Goal: Task Accomplishment & Management: Manage account settings

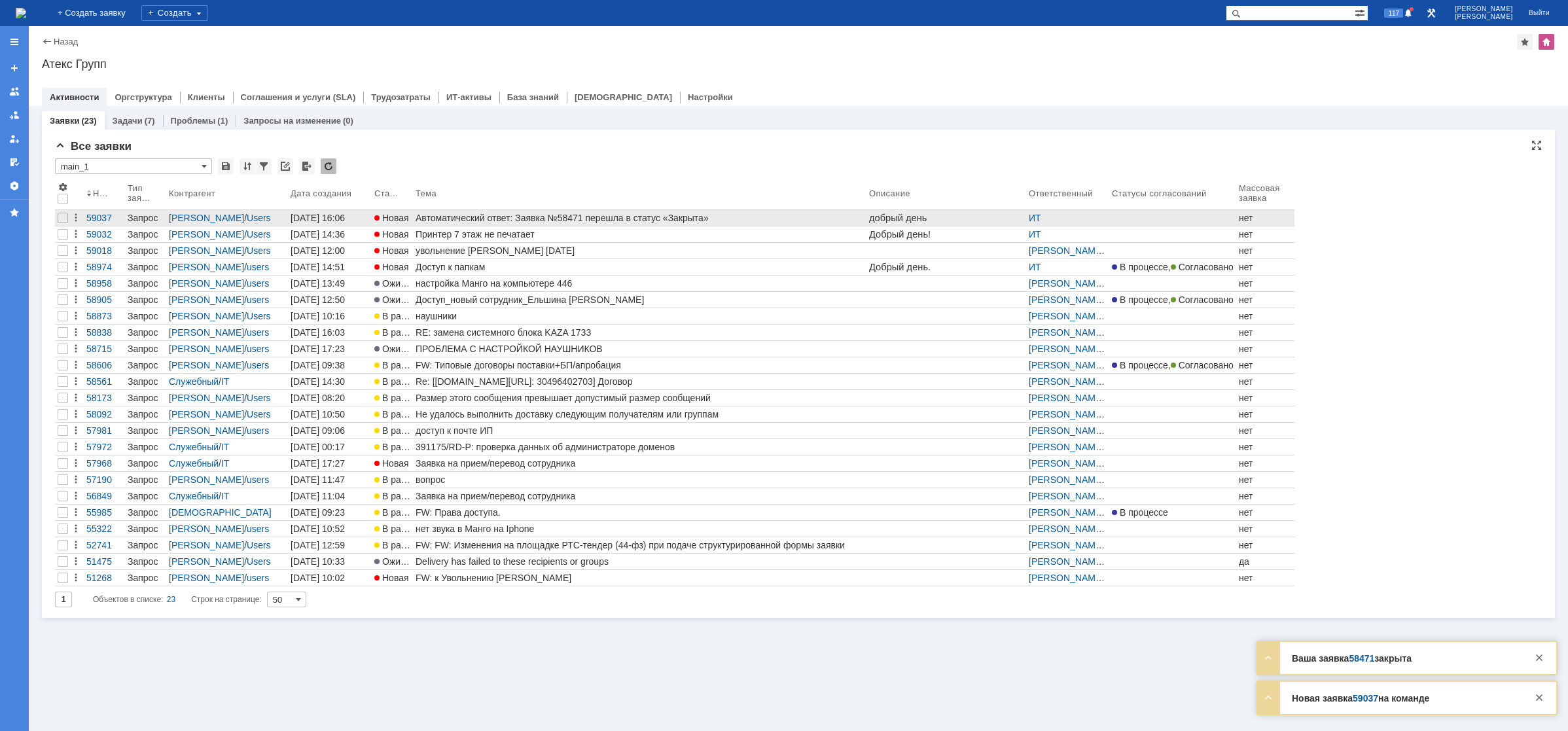
click at [523, 212] on div "Автоматический ответ: Заявка №58471 перешла в статус «Закрыта»" at bounding box center [639, 217] width 448 height 10
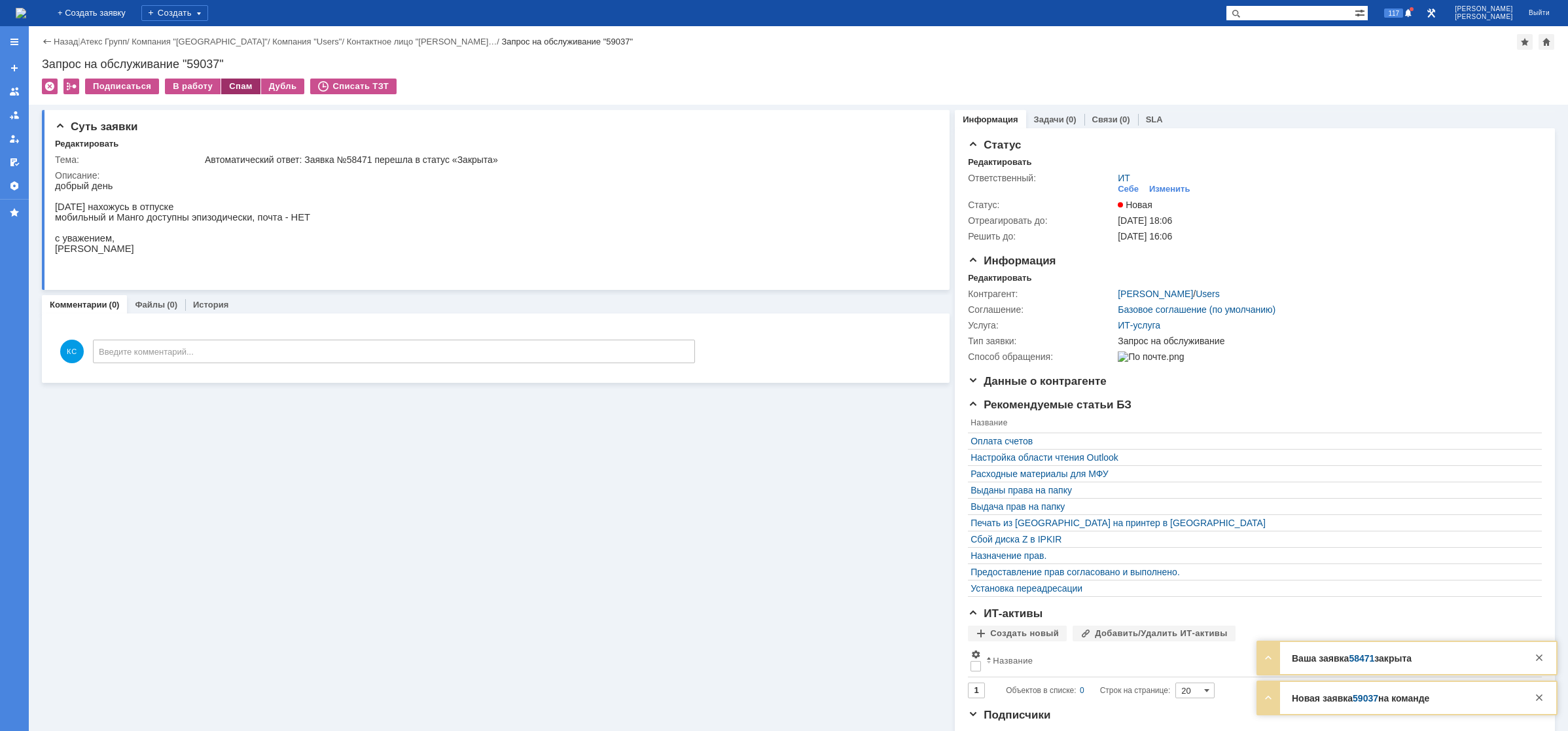
click at [239, 88] on div "Спам" at bounding box center [241, 86] width 40 height 16
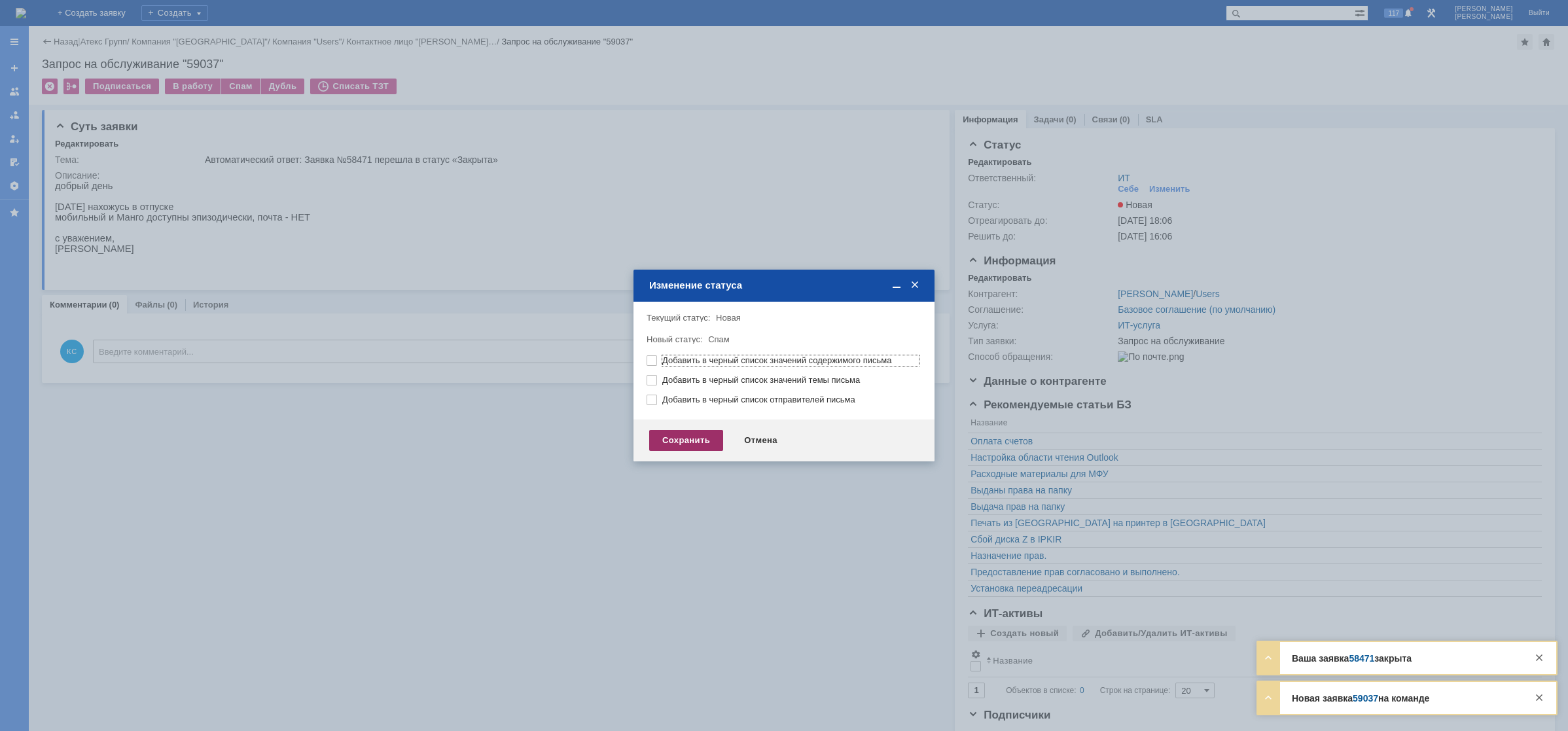
click at [709, 444] on div "Сохранить" at bounding box center [686, 440] width 74 height 21
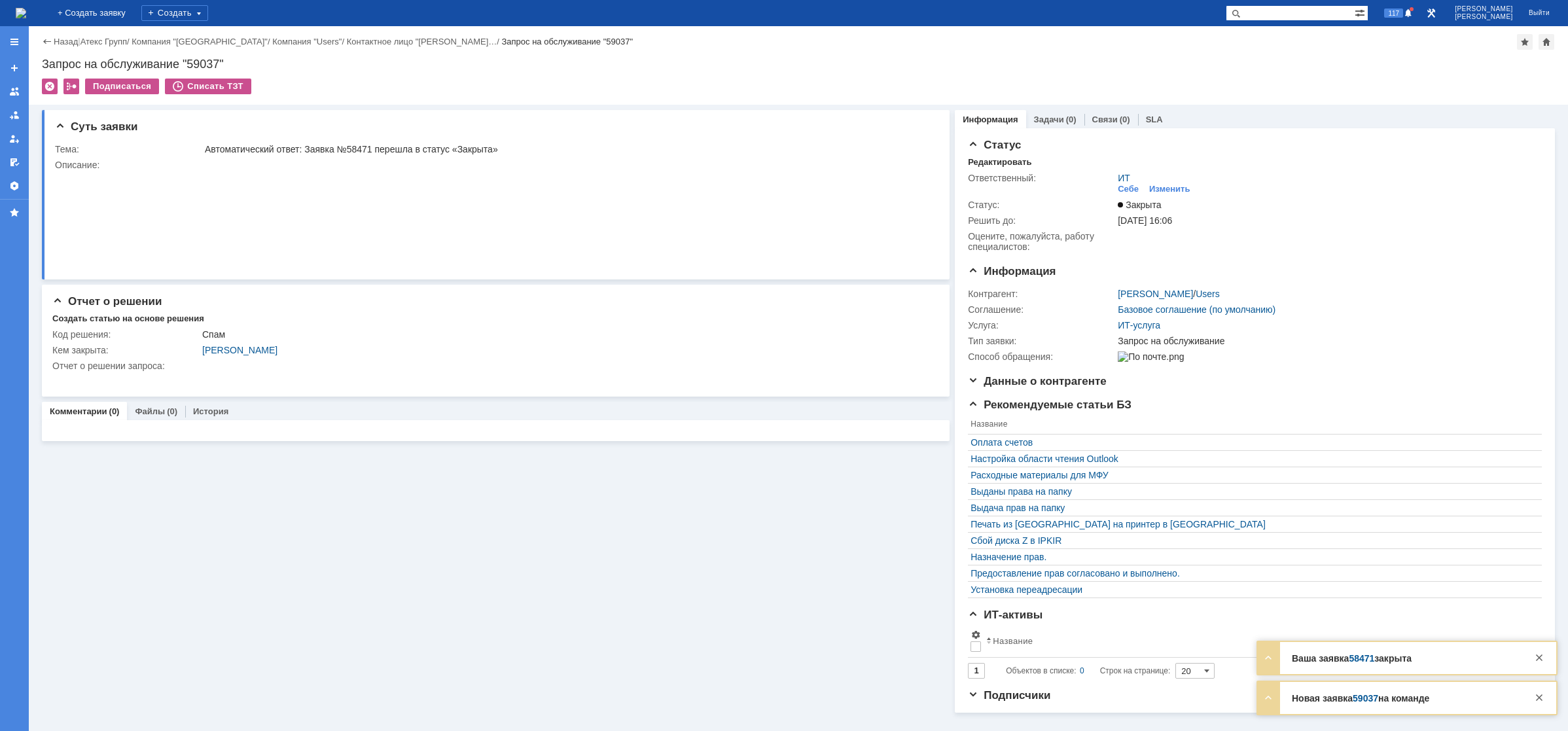
click at [26, 9] on img at bounding box center [21, 13] width 10 height 10
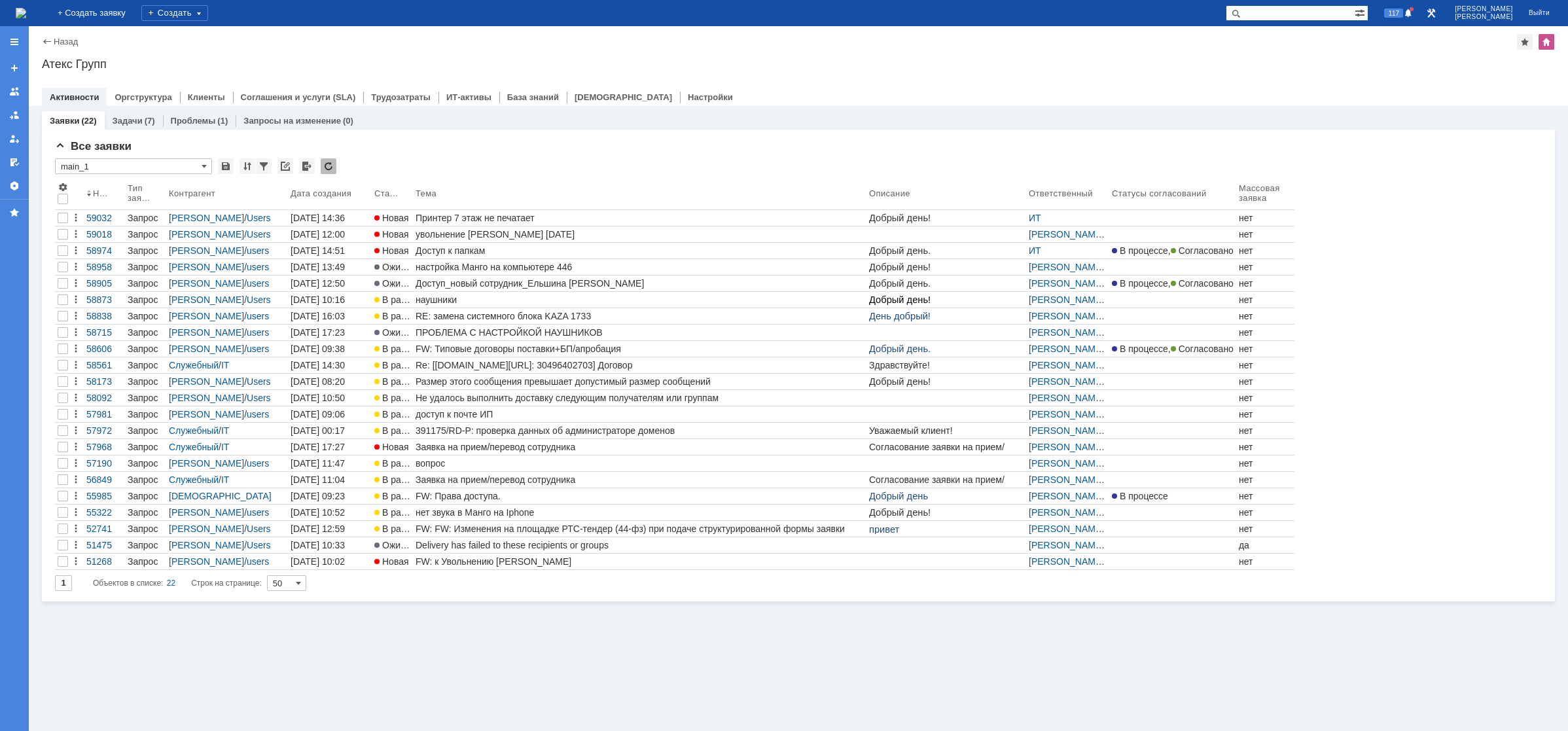
click at [26, 17] on img at bounding box center [21, 13] width 10 height 10
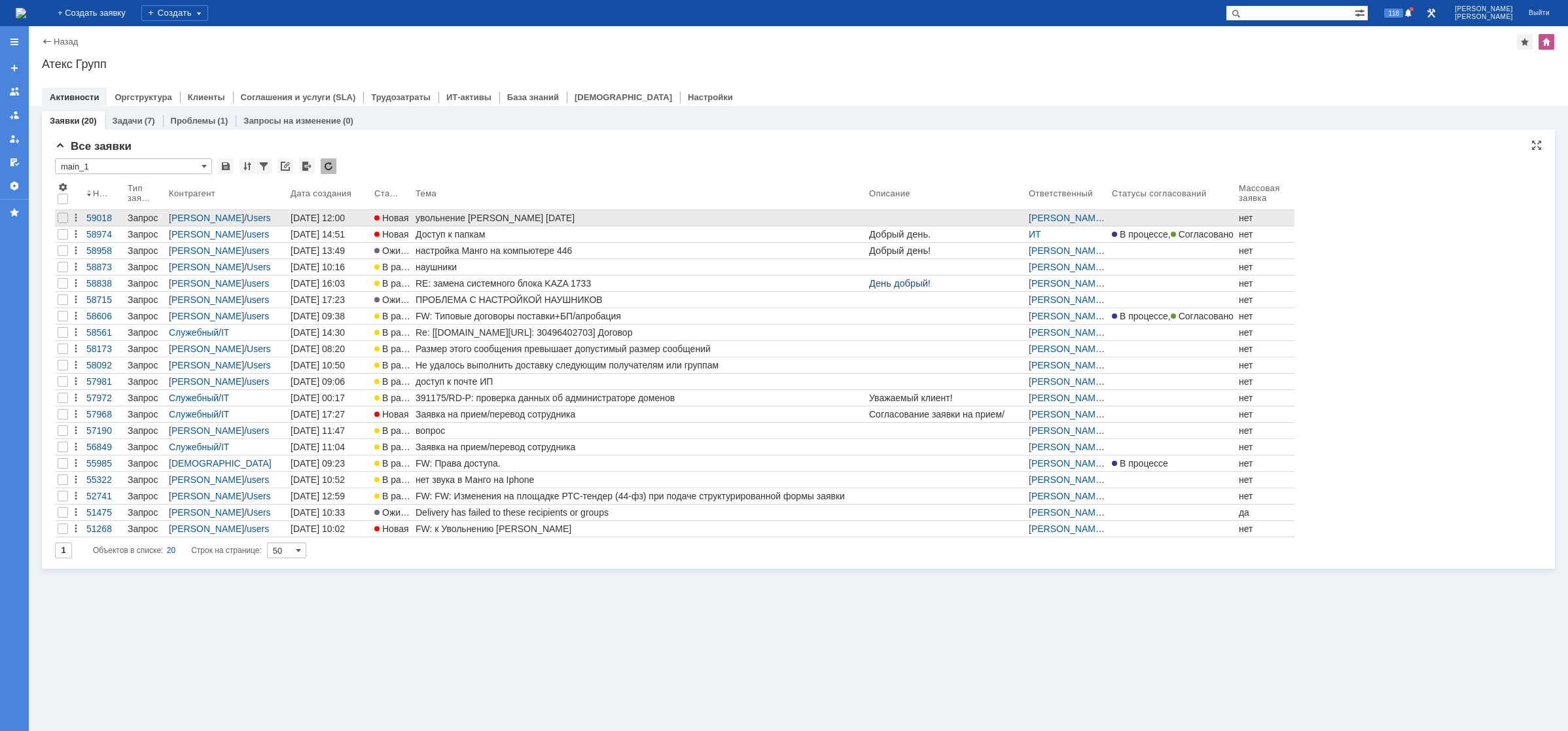
click at [460, 220] on div "увольнение [PERSON_NAME] [DATE]" at bounding box center [639, 217] width 448 height 10
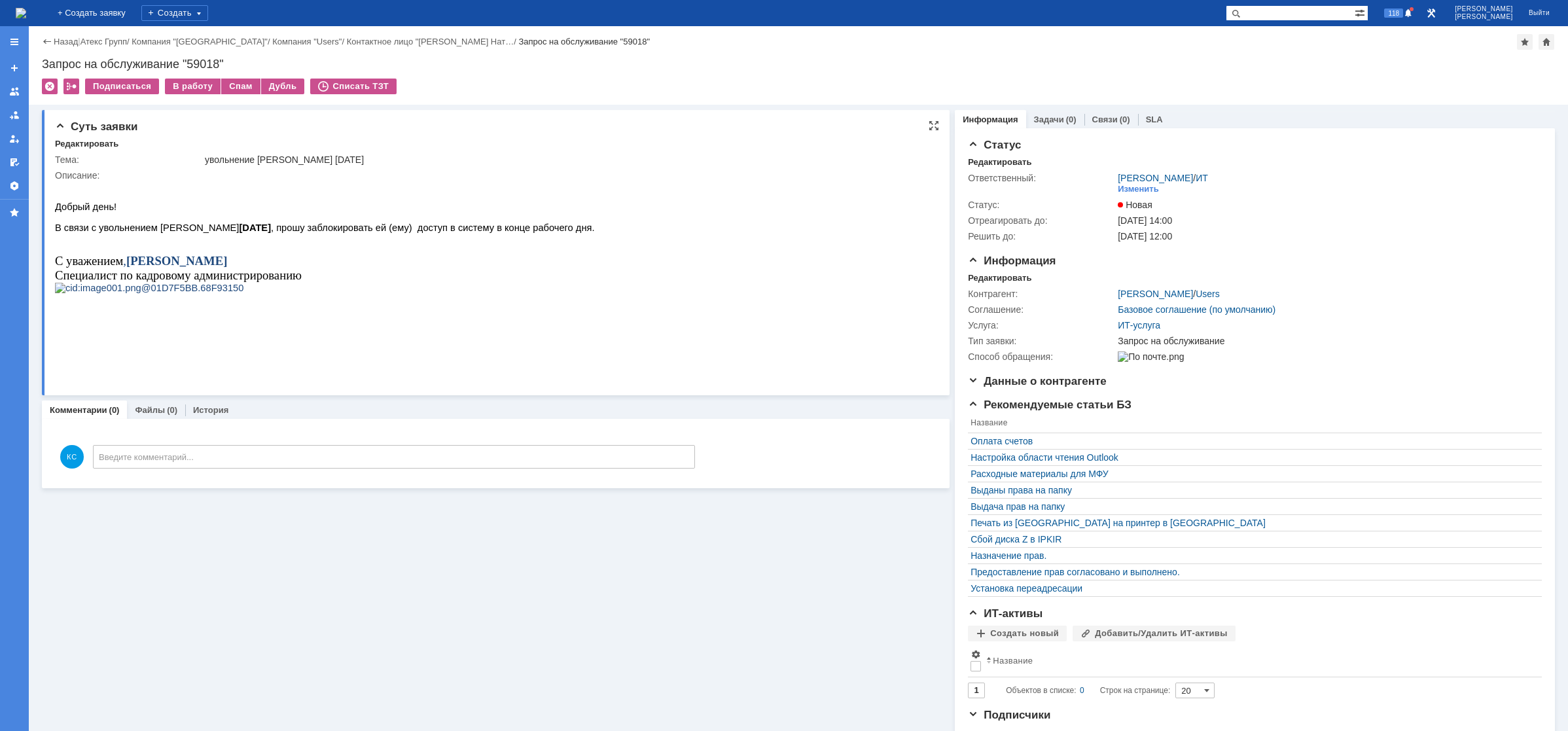
click at [308, 233] on span "В связи с увольнением [PERSON_NAME] [DATE] , прошу заблокировать ей (ему) досту…" at bounding box center [324, 228] width 540 height 10
